Goal: Navigation & Orientation: Find specific page/section

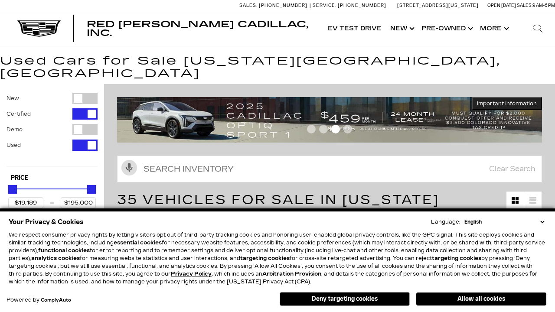
scroll to position [406, 0]
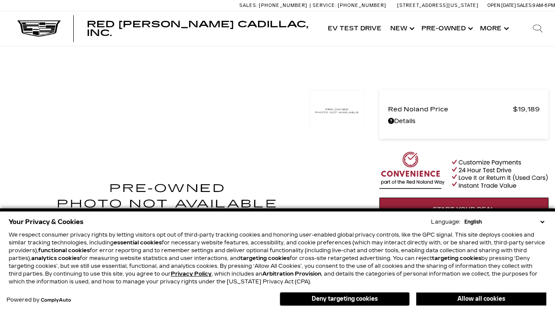
scroll to position [475, 0]
